Goal: Task Accomplishment & Management: Use online tool/utility

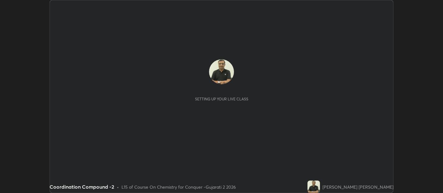
scroll to position [193, 443]
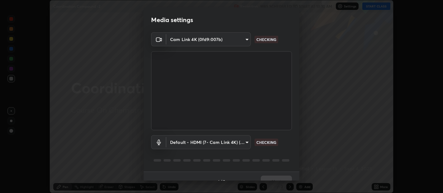
type input "b487a0c9c9d09bbbb380115422a62fd2740c7016d7b14ac64127474a774b5f74"
type input "default"
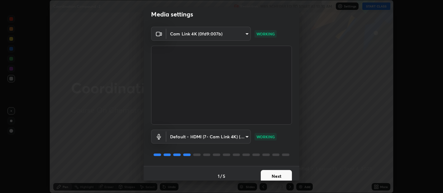
click at [297, 179] on div "1 / 5 Next" at bounding box center [222, 176] width 156 height 20
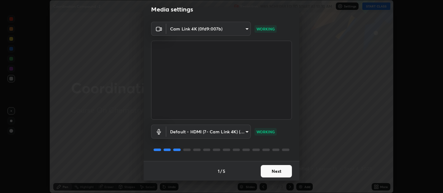
click at [273, 171] on button "Next" at bounding box center [276, 171] width 31 height 12
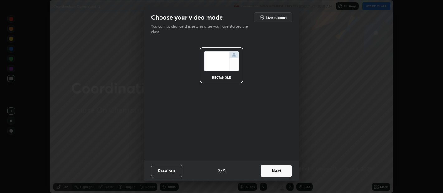
scroll to position [0, 0]
click at [278, 174] on button "Next" at bounding box center [276, 171] width 31 height 12
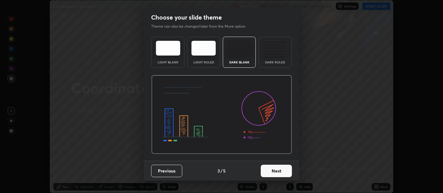
click at [279, 173] on button "Next" at bounding box center [276, 171] width 31 height 12
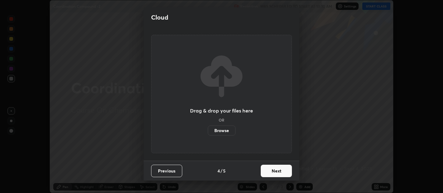
click at [280, 173] on button "Next" at bounding box center [276, 171] width 31 height 12
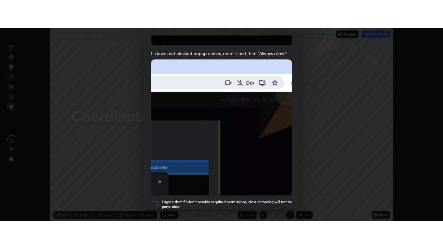
scroll to position [138, 0]
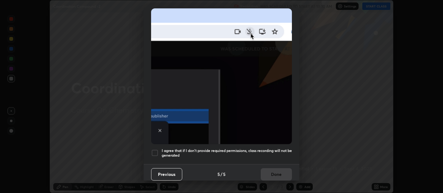
click at [299, 180] on div "Allow automatic downloads Please provide the following download permissions to …" at bounding box center [221, 96] width 443 height 193
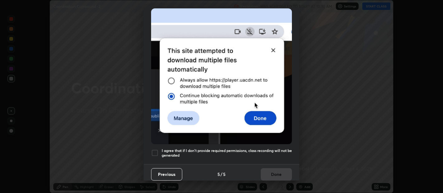
click at [154, 150] on div at bounding box center [154, 153] width 7 height 7
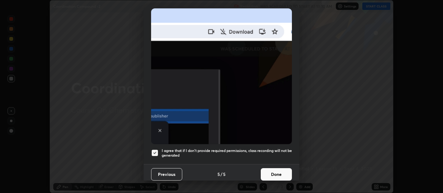
click at [269, 173] on button "Done" at bounding box center [276, 175] width 31 height 12
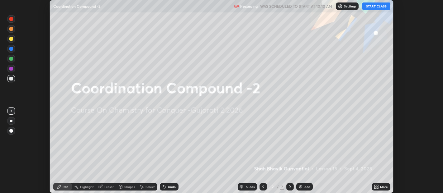
click at [372, 5] on button "START CLASS" at bounding box center [376, 5] width 28 height 7
click at [377, 188] on icon at bounding box center [378, 189] width 2 height 2
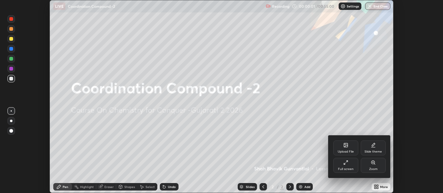
click at [348, 165] on icon at bounding box center [345, 162] width 5 height 5
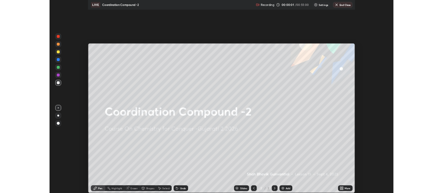
scroll to position [249, 443]
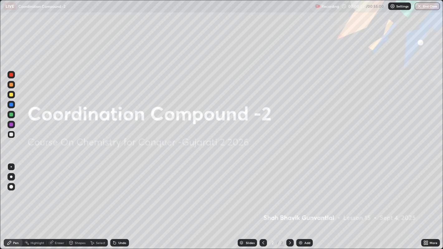
click at [305, 193] on div "Add" at bounding box center [307, 242] width 6 height 3
click at [304, 193] on div "Add" at bounding box center [307, 242] width 6 height 3
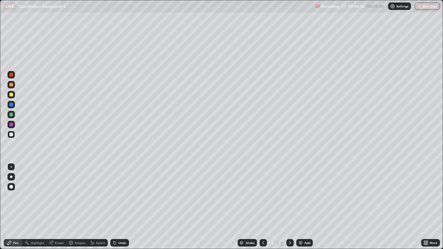
click at [303, 193] on div "Add" at bounding box center [304, 242] width 17 height 7
click at [300, 193] on img at bounding box center [300, 243] width 5 height 5
click at [298, 193] on img at bounding box center [300, 243] width 5 height 5
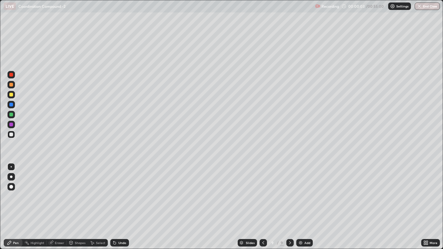
click at [298, 193] on img at bounding box center [300, 243] width 5 height 5
click at [299, 193] on img at bounding box center [300, 243] width 5 height 5
click at [262, 193] on icon at bounding box center [263, 243] width 5 height 5
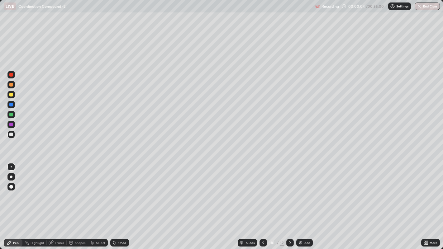
click at [262, 193] on icon at bounding box center [263, 243] width 5 height 5
click at [263, 193] on icon at bounding box center [263, 242] width 2 height 3
click at [262, 193] on icon at bounding box center [263, 243] width 5 height 5
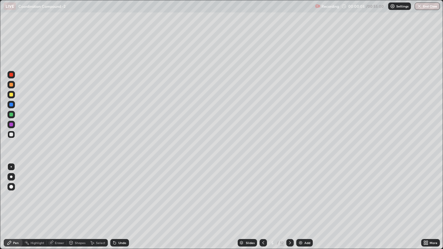
click at [262, 193] on icon at bounding box center [263, 243] width 5 height 5
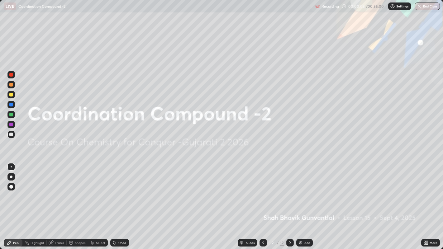
click at [289, 193] on icon at bounding box center [290, 243] width 5 height 5
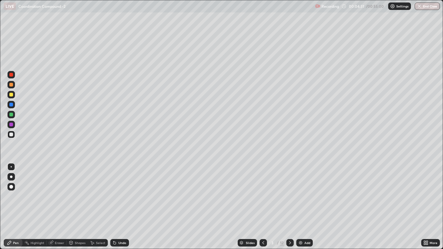
click at [11, 134] on div at bounding box center [11, 135] width 4 height 4
click at [9, 94] on div at bounding box center [11, 95] width 4 height 4
click at [11, 134] on div at bounding box center [11, 135] width 4 height 4
click at [291, 193] on div at bounding box center [289, 243] width 7 height 12
click at [9, 85] on div at bounding box center [10, 84] width 7 height 7
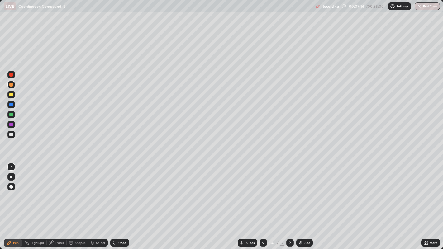
click at [11, 134] on div at bounding box center [11, 135] width 4 height 4
click at [11, 114] on div at bounding box center [11, 115] width 4 height 4
click at [10, 85] on div at bounding box center [11, 85] width 4 height 4
click at [11, 125] on div at bounding box center [11, 125] width 4 height 4
click at [10, 93] on div at bounding box center [11, 95] width 4 height 4
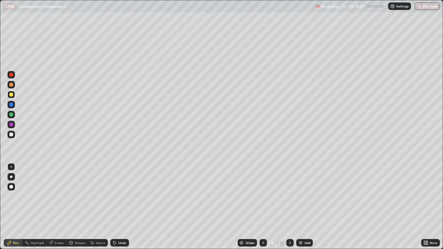
click at [289, 193] on icon at bounding box center [290, 243] width 5 height 5
click at [11, 103] on div at bounding box center [11, 105] width 4 height 4
click at [289, 193] on icon at bounding box center [290, 242] width 2 height 3
click at [9, 95] on div at bounding box center [11, 95] width 4 height 4
click at [10, 104] on div at bounding box center [11, 105] width 4 height 4
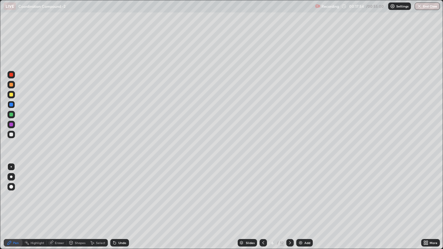
click at [11, 134] on div at bounding box center [11, 135] width 4 height 4
click at [11, 104] on div at bounding box center [11, 105] width 4 height 4
click at [118, 193] on div "Undo" at bounding box center [122, 242] width 8 height 3
click at [10, 113] on div at bounding box center [11, 115] width 4 height 4
click at [10, 105] on div at bounding box center [11, 105] width 4 height 4
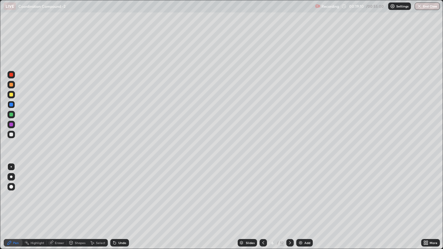
click at [11, 94] on div at bounding box center [11, 95] width 4 height 4
click at [11, 105] on div at bounding box center [11, 105] width 4 height 4
click at [12, 136] on div at bounding box center [11, 135] width 4 height 4
click at [12, 104] on div at bounding box center [11, 105] width 4 height 4
click at [12, 95] on div at bounding box center [11, 95] width 4 height 4
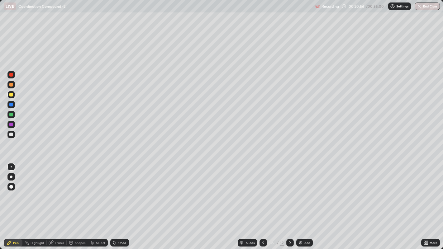
click at [9, 134] on div at bounding box center [11, 135] width 4 height 4
click at [11, 96] on div at bounding box center [11, 95] width 4 height 4
click at [11, 114] on div at bounding box center [11, 115] width 4 height 4
click at [11, 134] on div at bounding box center [11, 135] width 4 height 4
click at [12, 86] on div at bounding box center [11, 85] width 4 height 4
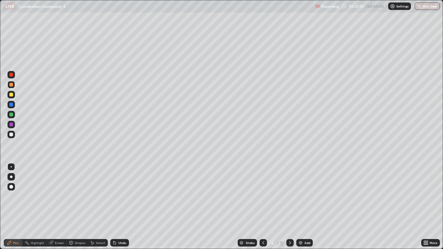
click at [11, 134] on div at bounding box center [11, 135] width 4 height 4
click at [290, 193] on icon at bounding box center [290, 243] width 5 height 5
click at [11, 85] on div at bounding box center [11, 85] width 4 height 4
click at [10, 75] on div at bounding box center [11, 75] width 4 height 4
click at [262, 193] on icon at bounding box center [263, 243] width 5 height 5
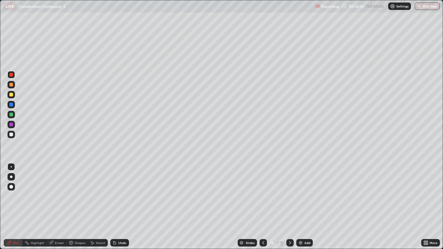
click at [262, 193] on icon at bounding box center [263, 243] width 5 height 5
click at [289, 193] on icon at bounding box center [290, 243] width 5 height 5
click at [9, 115] on div at bounding box center [11, 115] width 4 height 4
click at [11, 134] on div at bounding box center [11, 135] width 4 height 4
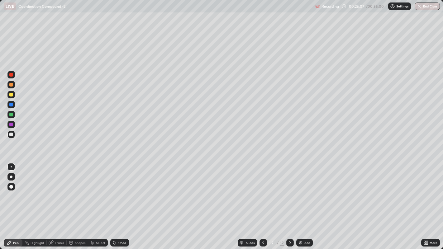
click at [11, 124] on div at bounding box center [11, 125] width 4 height 4
click at [9, 115] on div at bounding box center [10, 114] width 7 height 7
click at [11, 105] on div at bounding box center [11, 105] width 4 height 4
click at [11, 121] on div at bounding box center [10, 124] width 7 height 7
click at [12, 134] on div at bounding box center [11, 135] width 4 height 4
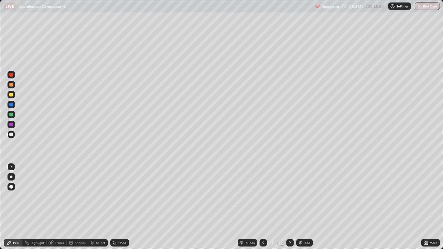
click at [289, 193] on icon at bounding box center [290, 242] width 2 height 3
click at [11, 95] on div at bounding box center [11, 95] width 4 height 4
click at [290, 193] on icon at bounding box center [290, 243] width 5 height 5
click at [11, 135] on div at bounding box center [11, 135] width 4 height 4
click at [11, 116] on div at bounding box center [11, 115] width 4 height 4
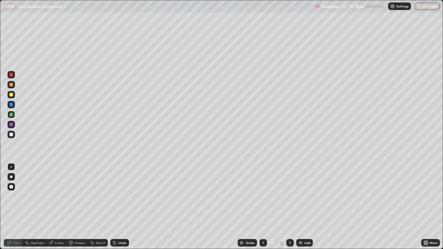
click at [11, 105] on div at bounding box center [11, 105] width 4 height 4
click at [12, 135] on div at bounding box center [11, 135] width 4 height 4
click at [289, 193] on icon at bounding box center [290, 243] width 5 height 5
click at [10, 95] on div at bounding box center [11, 95] width 4 height 4
click at [11, 85] on div at bounding box center [11, 85] width 4 height 4
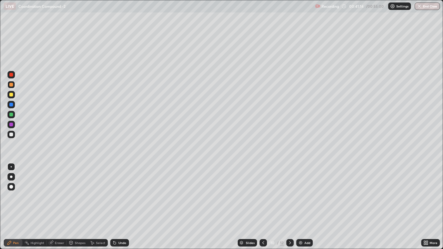
click at [9, 113] on div at bounding box center [11, 115] width 4 height 4
click at [11, 95] on div at bounding box center [11, 95] width 4 height 4
click at [13, 84] on div at bounding box center [10, 84] width 7 height 7
click at [9, 115] on div at bounding box center [11, 115] width 4 height 4
click at [12, 95] on div at bounding box center [11, 95] width 4 height 4
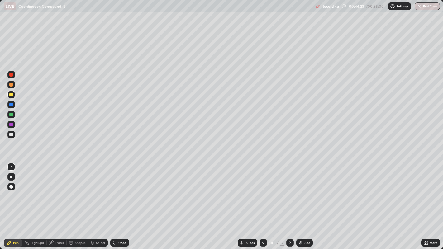
click at [289, 193] on icon at bounding box center [290, 243] width 5 height 5
click at [10, 105] on div at bounding box center [11, 105] width 4 height 4
click at [12, 95] on div at bounding box center [11, 95] width 4 height 4
click at [10, 113] on div at bounding box center [11, 115] width 4 height 4
click at [8, 135] on div at bounding box center [10, 134] width 7 height 7
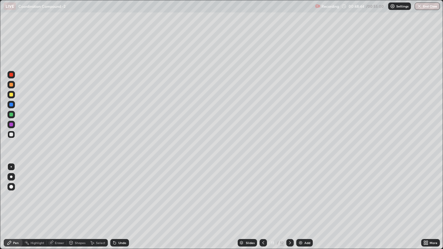
click at [11, 136] on div at bounding box center [11, 135] width 4 height 4
click at [425, 5] on button "End Class" at bounding box center [427, 5] width 25 height 7
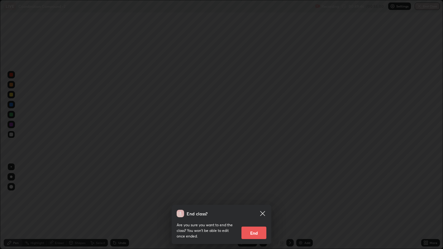
click at [247, 193] on button "End" at bounding box center [253, 233] width 25 height 12
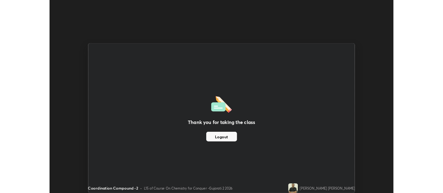
scroll to position [30962, 30712]
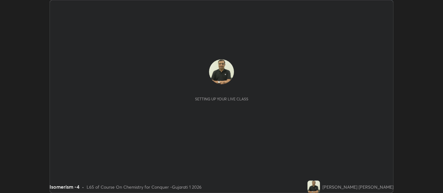
scroll to position [193, 443]
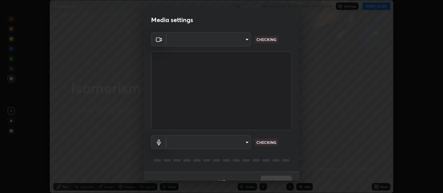
type input "b487a0c9c9d09bbbb380115422a62fd2740c7016d7b14ac64127474a774b5f74"
type input "default"
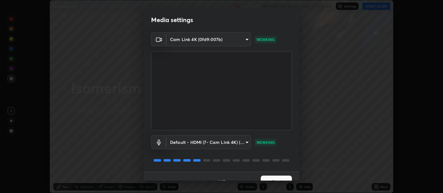
click at [301, 175] on div "Media settings Cam Link 4K (0fd9:007b) b487a0c9c9d09bbbb380115422a62fd2740c7016…" at bounding box center [221, 96] width 443 height 193
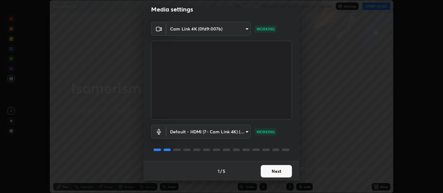
click at [278, 170] on button "Next" at bounding box center [276, 171] width 31 height 12
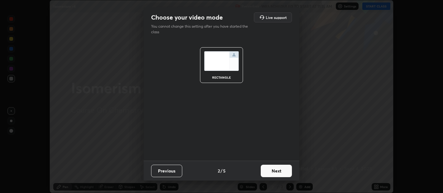
scroll to position [0, 0]
click at [277, 173] on button "Next" at bounding box center [276, 171] width 31 height 12
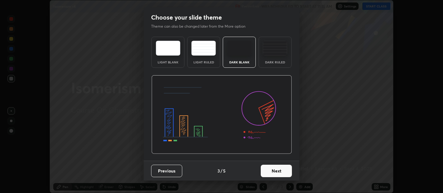
click at [275, 172] on button "Next" at bounding box center [276, 171] width 31 height 12
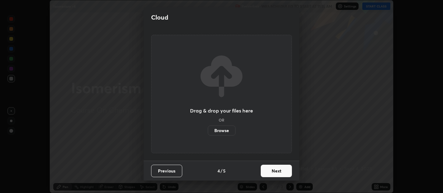
click at [216, 129] on label "Browse" at bounding box center [222, 131] width 28 height 10
click at [208, 129] on input "Browse" at bounding box center [208, 131] width 0 height 10
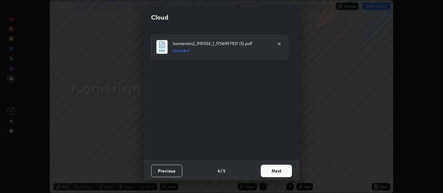
click at [275, 169] on button "Next" at bounding box center [276, 171] width 31 height 12
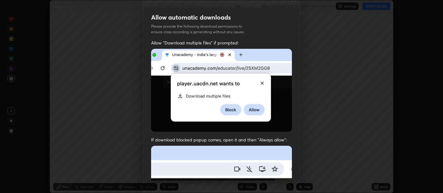
click at [298, 183] on div "Allow automatic downloads Please provide the following download permissions to …" at bounding box center [221, 96] width 443 height 193
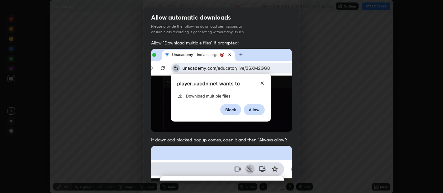
click at [298, 183] on div "Allow automatic downloads Please provide the following download permissions to …" at bounding box center [221, 96] width 443 height 193
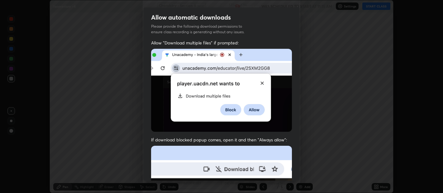
click at [299, 184] on div "Allow automatic downloads Please provide the following download permissions to …" at bounding box center [221, 96] width 443 height 193
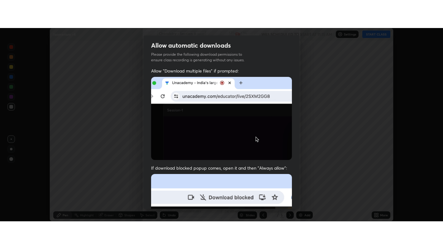
scroll to position [138, 0]
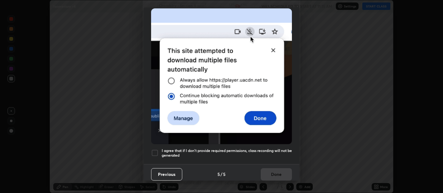
click at [300, 175] on div "Allow automatic downloads Please provide the following download permissions to …" at bounding box center [221, 96] width 443 height 193
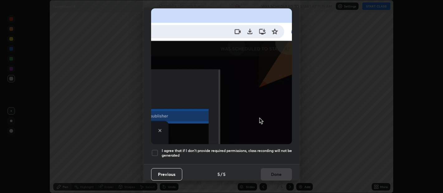
click at [155, 150] on div at bounding box center [154, 153] width 7 height 7
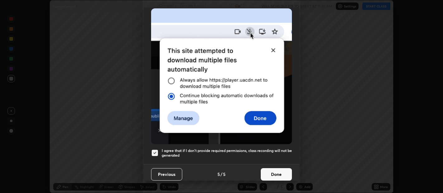
click at [266, 172] on button "Done" at bounding box center [276, 175] width 31 height 12
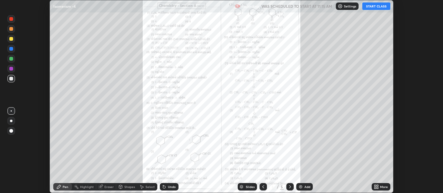
click at [377, 188] on icon at bounding box center [378, 189] width 2 height 2
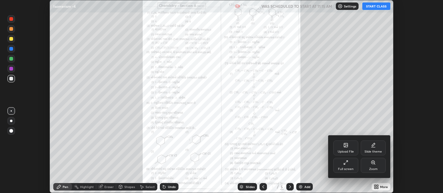
click at [342, 168] on div "Full screen" at bounding box center [346, 169] width 16 height 3
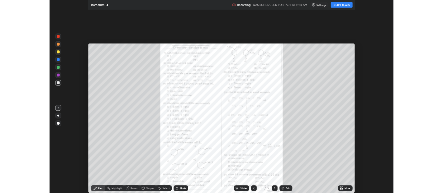
scroll to position [249, 443]
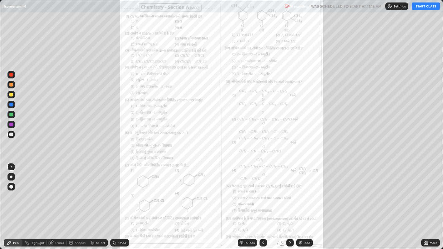
click at [426, 193] on icon at bounding box center [425, 243] width 5 height 5
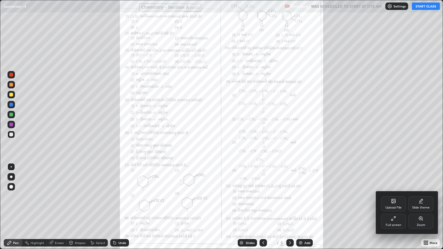
click at [419, 193] on icon at bounding box center [420, 218] width 5 height 5
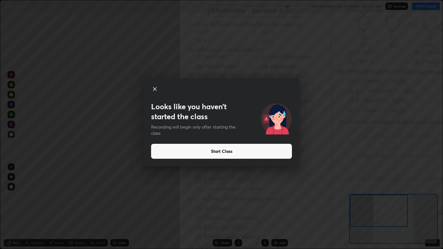
click at [70, 125] on div "Looks like you haven’t started the class Recording will begin only after starti…" at bounding box center [221, 124] width 443 height 249
click at [176, 154] on button "Start Class" at bounding box center [221, 151] width 141 height 15
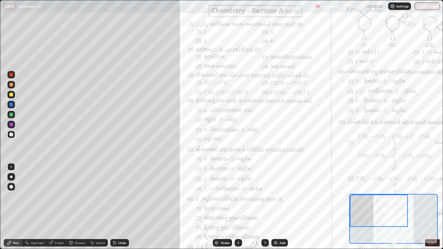
click at [11, 74] on div at bounding box center [11, 75] width 4 height 4
click at [11, 84] on div at bounding box center [11, 85] width 4 height 4
click at [11, 114] on div at bounding box center [11, 115] width 4 height 4
click at [11, 134] on div at bounding box center [11, 135] width 4 height 4
click at [9, 105] on div at bounding box center [11, 105] width 4 height 4
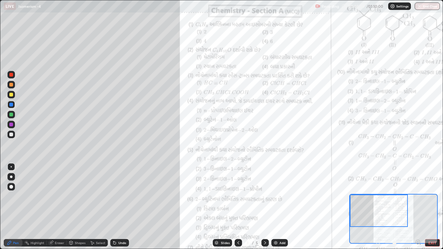
click at [279, 193] on div "Add" at bounding box center [279, 242] width 17 height 7
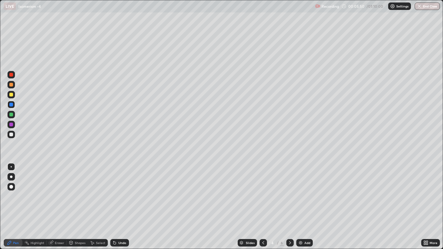
click at [10, 105] on div at bounding box center [11, 105] width 4 height 4
click at [10, 115] on div at bounding box center [11, 115] width 4 height 4
click at [10, 83] on div at bounding box center [11, 85] width 4 height 4
click at [11, 176] on div at bounding box center [11, 177] width 2 height 2
click at [10, 115] on div at bounding box center [11, 115] width 4 height 4
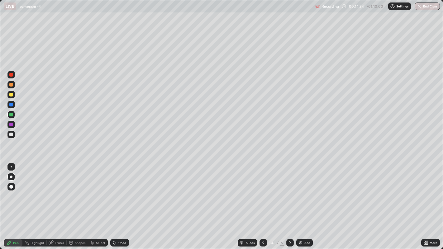
click at [289, 193] on icon at bounding box center [290, 243] width 5 height 5
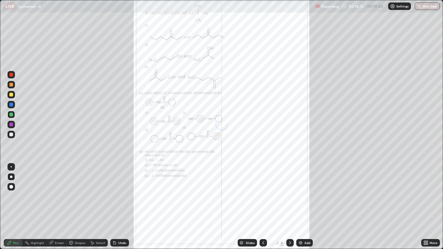
click at [262, 193] on icon at bounding box center [263, 243] width 5 height 5
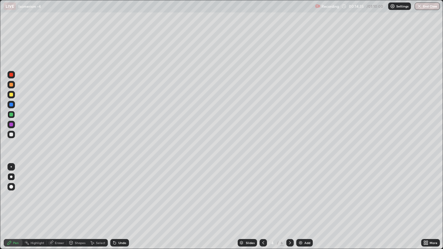
click at [262, 193] on icon at bounding box center [263, 243] width 5 height 5
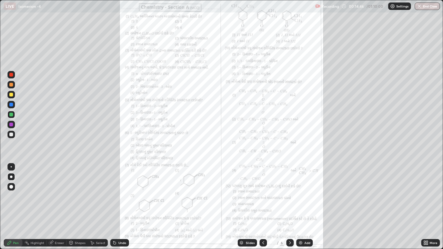
click at [427, 193] on icon at bounding box center [427, 242] width 2 height 2
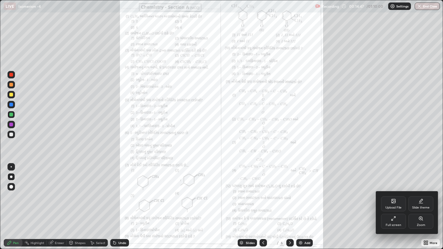
click at [422, 193] on icon at bounding box center [422, 220] width 1 height 1
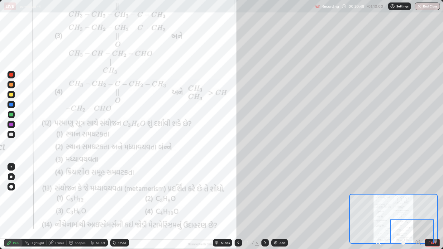
click at [264, 193] on icon at bounding box center [265, 243] width 5 height 5
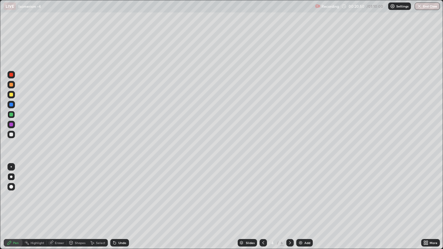
click at [289, 193] on div at bounding box center [289, 242] width 7 height 7
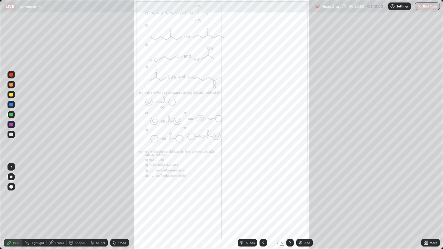
click at [427, 193] on icon at bounding box center [427, 244] width 2 height 2
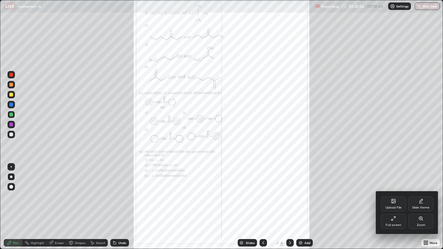
click at [396, 193] on div "Full screen" at bounding box center [393, 221] width 25 height 15
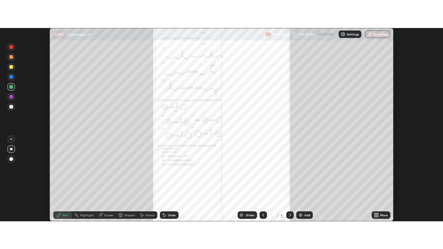
scroll to position [30962, 30712]
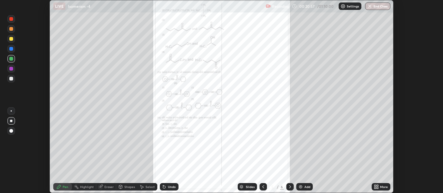
click at [380, 188] on div "More" at bounding box center [384, 187] width 8 height 3
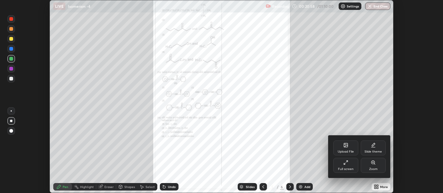
click at [347, 165] on icon at bounding box center [345, 162] width 5 height 5
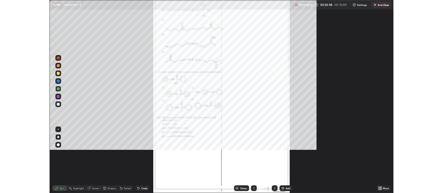
scroll to position [249, 443]
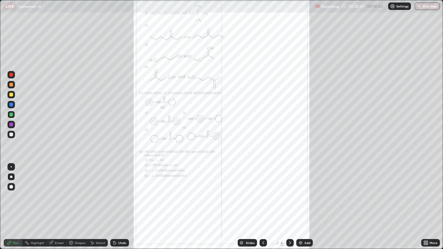
click at [430, 193] on div "More" at bounding box center [434, 242] width 8 height 3
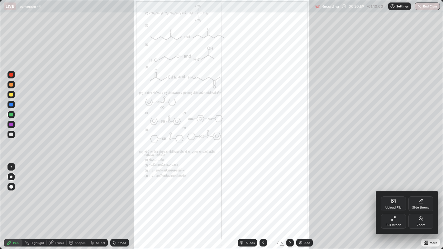
click at [419, 193] on icon at bounding box center [420, 218] width 5 height 5
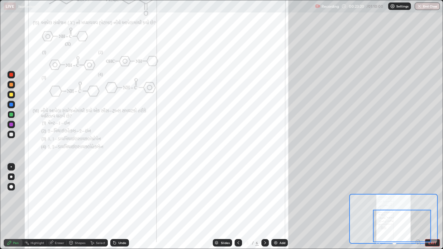
click at [264, 193] on div at bounding box center [264, 242] width 7 height 7
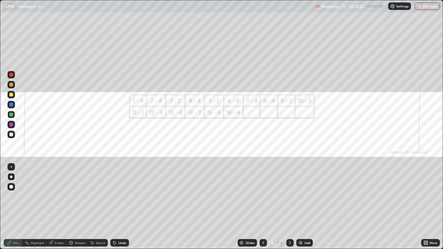
click at [289, 193] on icon at bounding box center [290, 242] width 2 height 3
click at [303, 193] on div "Add" at bounding box center [304, 242] width 17 height 7
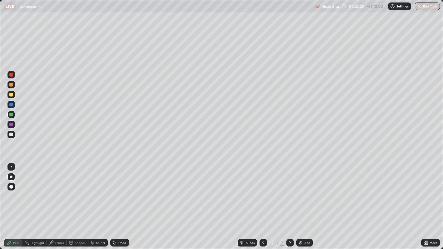
click at [11, 167] on div at bounding box center [11, 166] width 1 height 1
click at [11, 95] on div at bounding box center [11, 95] width 4 height 4
click at [8, 104] on div at bounding box center [10, 104] width 7 height 7
click at [300, 193] on img at bounding box center [300, 243] width 5 height 5
click at [301, 193] on img at bounding box center [300, 243] width 5 height 5
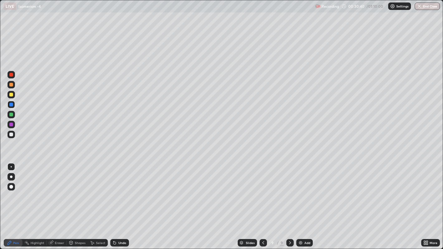
click at [12, 88] on div at bounding box center [10, 84] width 7 height 7
click at [7, 113] on div at bounding box center [10, 114] width 7 height 7
click at [11, 125] on div at bounding box center [11, 125] width 4 height 4
click at [12, 133] on div at bounding box center [11, 135] width 4 height 4
click at [303, 193] on div "Add" at bounding box center [304, 242] width 17 height 7
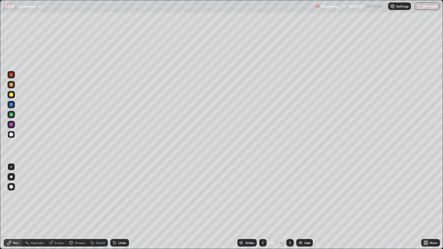
click at [11, 84] on div at bounding box center [11, 85] width 4 height 4
click at [11, 94] on div at bounding box center [11, 95] width 4 height 4
click at [9, 105] on div at bounding box center [11, 105] width 4 height 4
click at [9, 125] on div at bounding box center [11, 125] width 4 height 4
click at [12, 84] on div at bounding box center [11, 85] width 4 height 4
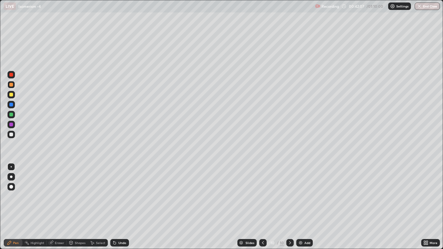
click at [8, 126] on div at bounding box center [10, 124] width 7 height 7
click at [10, 133] on div at bounding box center [11, 135] width 4 height 4
click at [9, 126] on div at bounding box center [10, 124] width 7 height 7
click at [8, 131] on div at bounding box center [10, 134] width 7 height 7
click at [302, 193] on img at bounding box center [300, 243] width 5 height 5
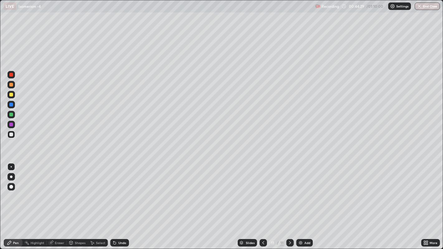
click at [11, 125] on div at bounding box center [11, 125] width 4 height 4
click at [11, 133] on div at bounding box center [11, 135] width 4 height 4
click at [12, 104] on div at bounding box center [11, 105] width 4 height 4
click at [10, 94] on div at bounding box center [11, 95] width 4 height 4
click at [11, 125] on div at bounding box center [11, 125] width 4 height 4
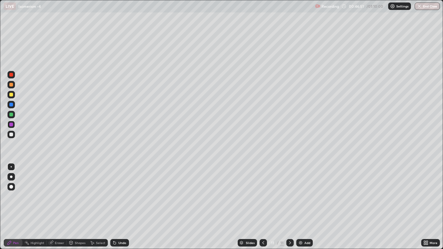
click at [11, 135] on div at bounding box center [11, 135] width 4 height 4
click at [11, 133] on div at bounding box center [11, 135] width 4 height 4
click at [10, 125] on div at bounding box center [11, 125] width 4 height 4
click at [12, 106] on div at bounding box center [11, 105] width 4 height 4
click at [301, 193] on img at bounding box center [300, 243] width 5 height 5
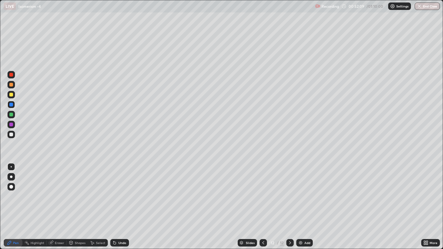
click at [10, 134] on div at bounding box center [11, 135] width 4 height 4
click at [10, 125] on div at bounding box center [11, 125] width 4 height 4
click at [9, 114] on div at bounding box center [11, 115] width 4 height 4
click at [302, 193] on img at bounding box center [300, 243] width 5 height 5
click at [11, 95] on div at bounding box center [11, 95] width 4 height 4
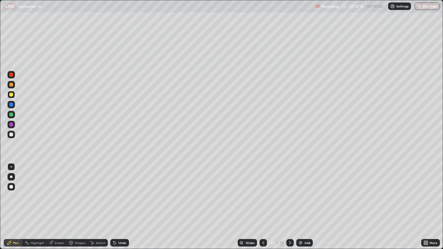
click at [9, 105] on div at bounding box center [10, 104] width 7 height 7
click at [302, 193] on div "Add" at bounding box center [304, 242] width 17 height 7
click at [12, 95] on div at bounding box center [11, 95] width 4 height 4
click at [11, 125] on div at bounding box center [11, 125] width 4 height 4
click at [11, 116] on div at bounding box center [11, 115] width 4 height 4
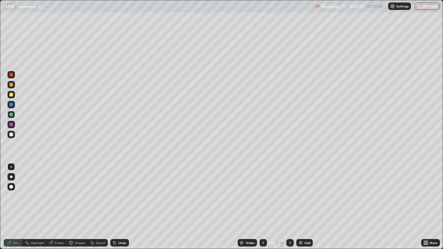
click at [11, 134] on div at bounding box center [11, 135] width 4 height 4
click at [429, 8] on button "End Class" at bounding box center [427, 5] width 25 height 7
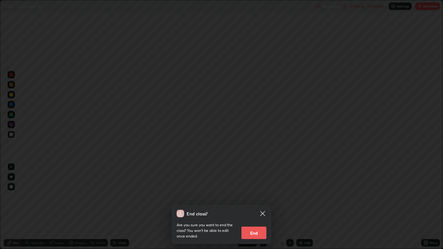
click at [250, 193] on button "End" at bounding box center [253, 233] width 25 height 12
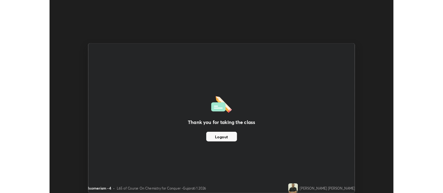
scroll to position [30962, 30712]
